Goal: Information Seeking & Learning: Learn about a topic

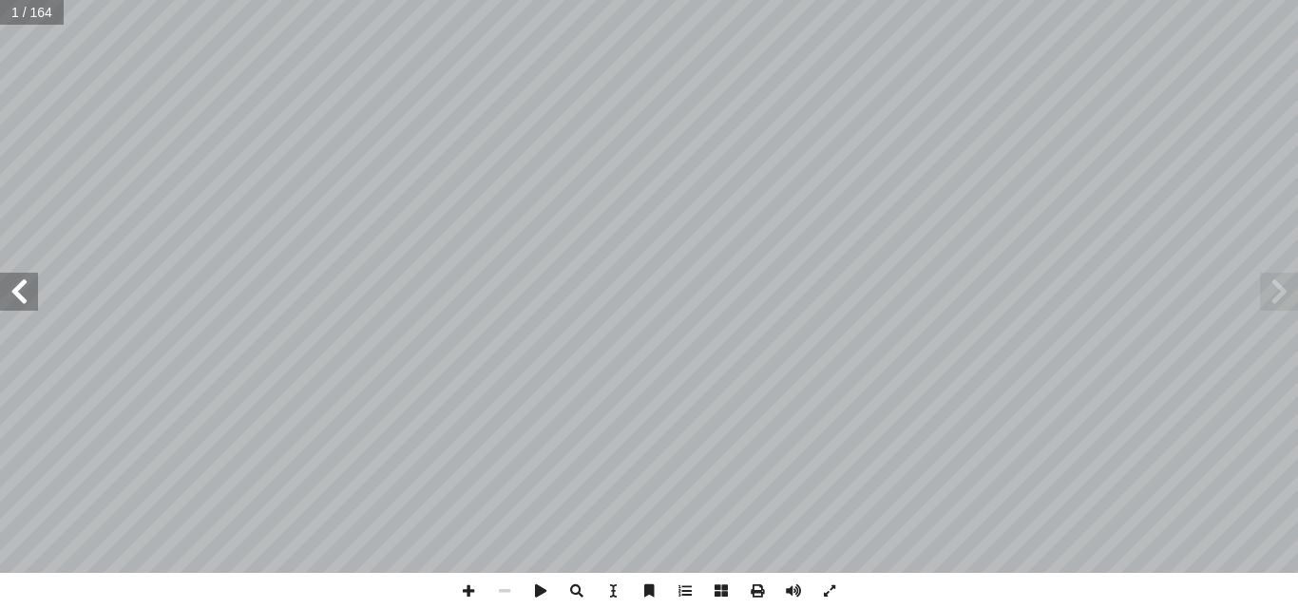
click at [28, 297] on span at bounding box center [19, 292] width 38 height 38
click at [28, 296] on span at bounding box center [19, 292] width 38 height 38
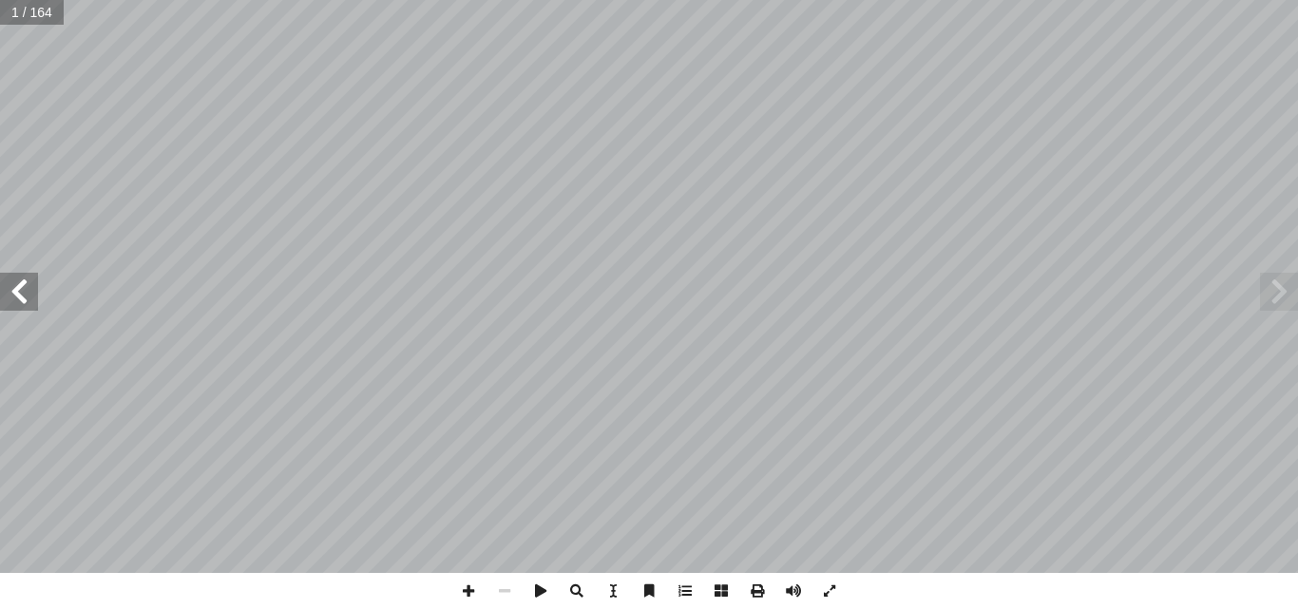
click at [28, 296] on span at bounding box center [19, 292] width 38 height 38
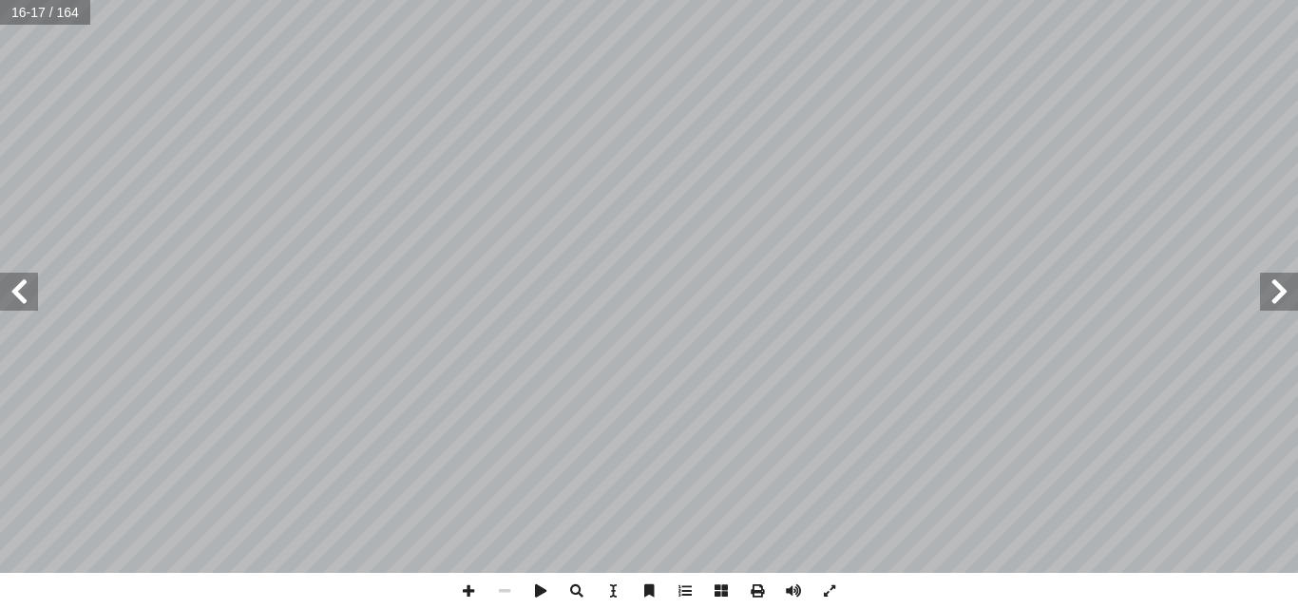
click at [28, 296] on span at bounding box center [19, 292] width 38 height 38
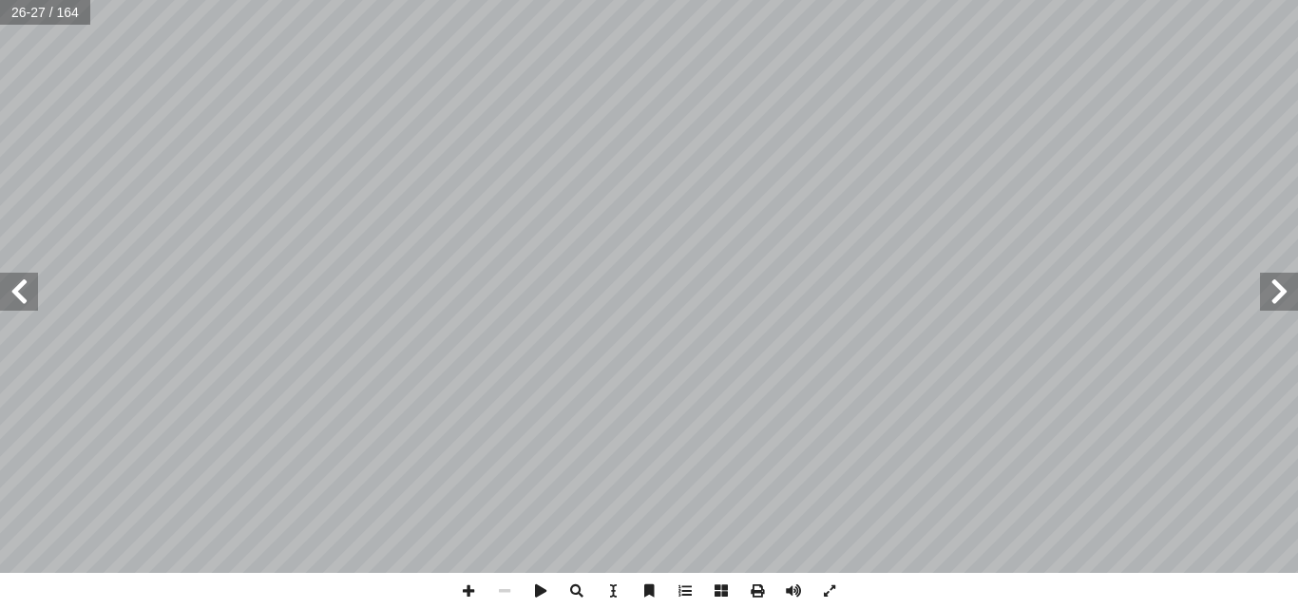
click at [28, 296] on span at bounding box center [19, 292] width 38 height 38
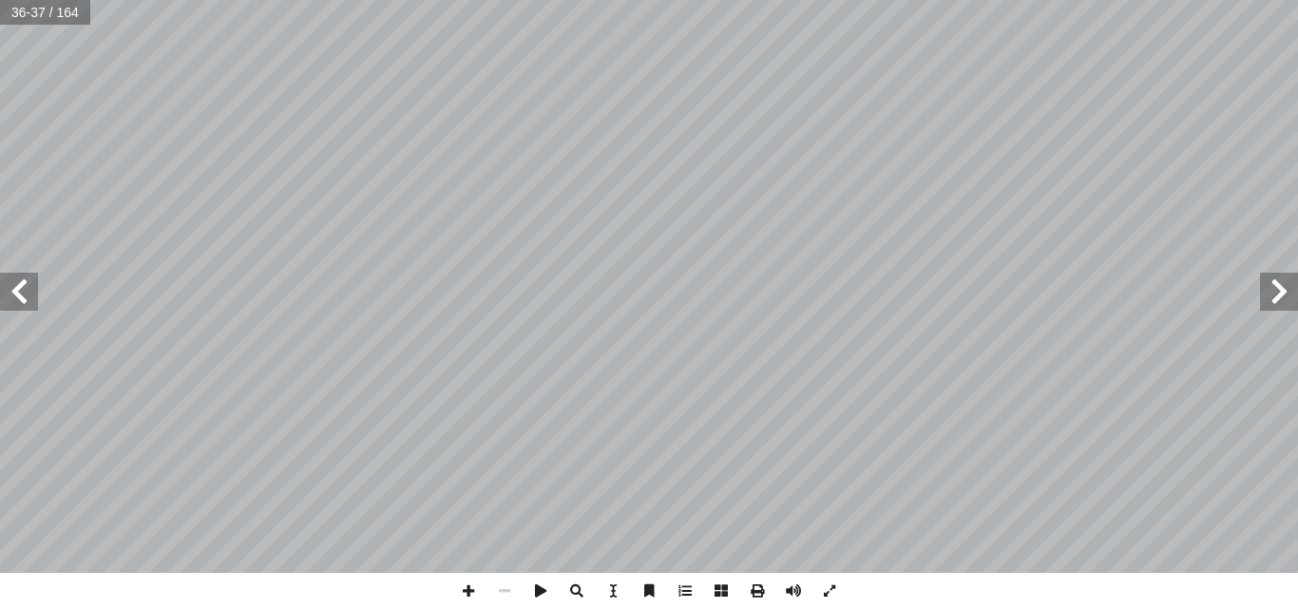
click at [31, 300] on span at bounding box center [19, 292] width 38 height 38
click at [29, 298] on span at bounding box center [19, 292] width 38 height 38
click at [1294, 282] on span at bounding box center [1279, 292] width 38 height 38
